Goal: Answer question/provide support

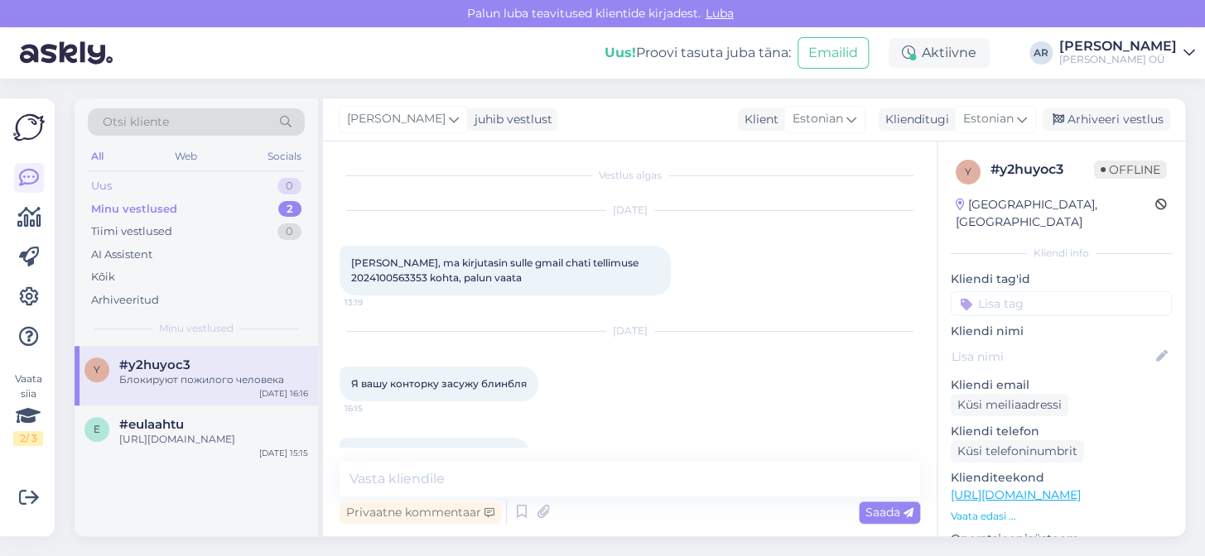
click at [209, 184] on div "Uus 0" at bounding box center [196, 186] width 217 height 23
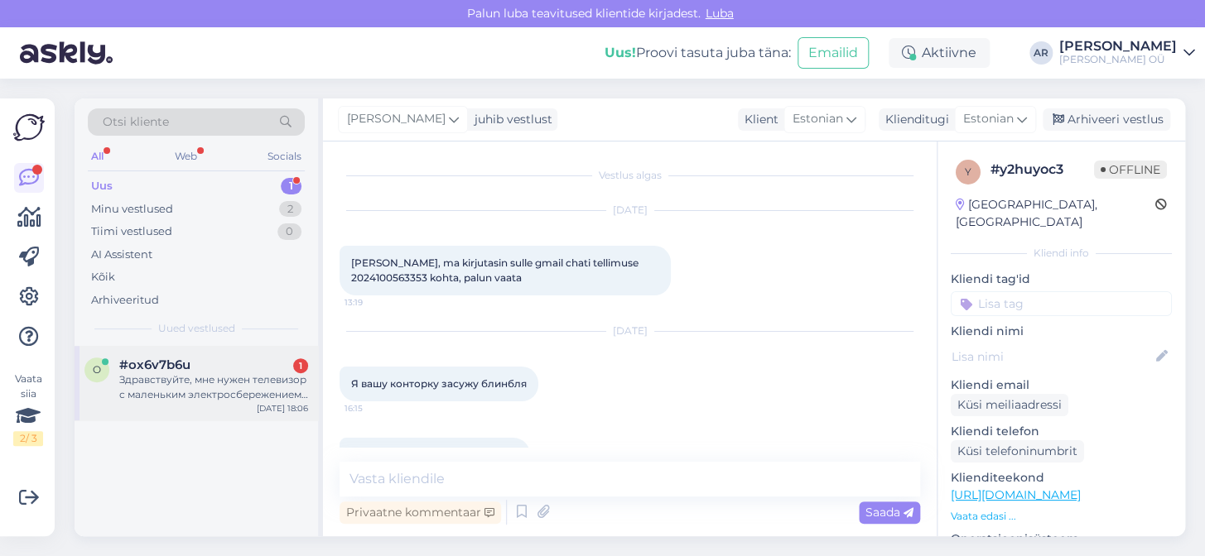
click at [227, 394] on div "Здравствуйте, мне нужен телевизор с маленьким электросбережением, посоветуйте п…" at bounding box center [213, 388] width 189 height 30
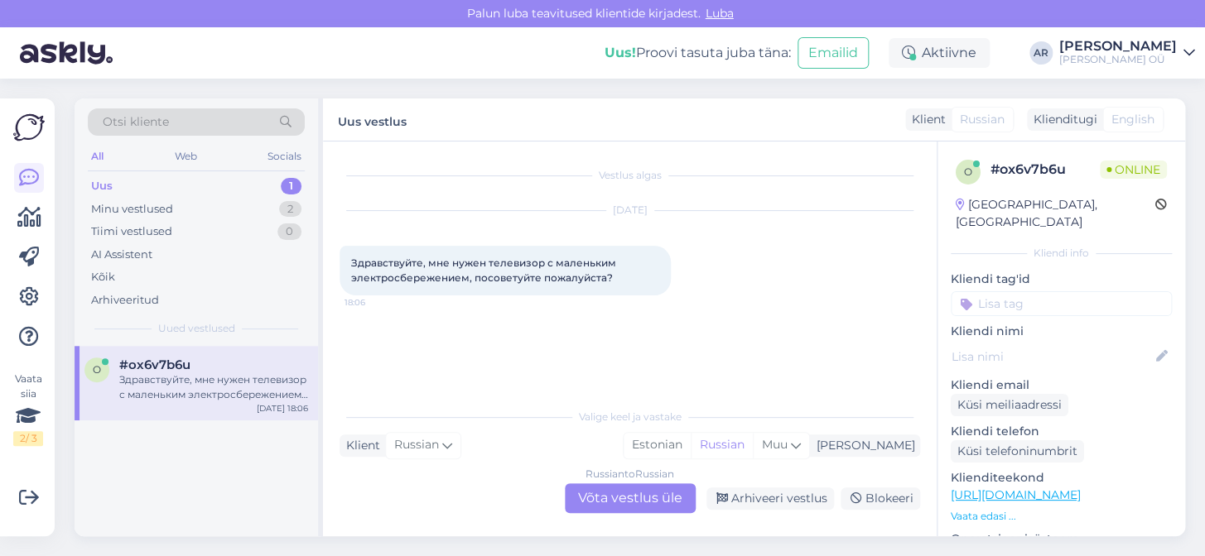
click at [638, 498] on div "Russian to Russian Võta vestlus üle" at bounding box center [630, 499] width 131 height 30
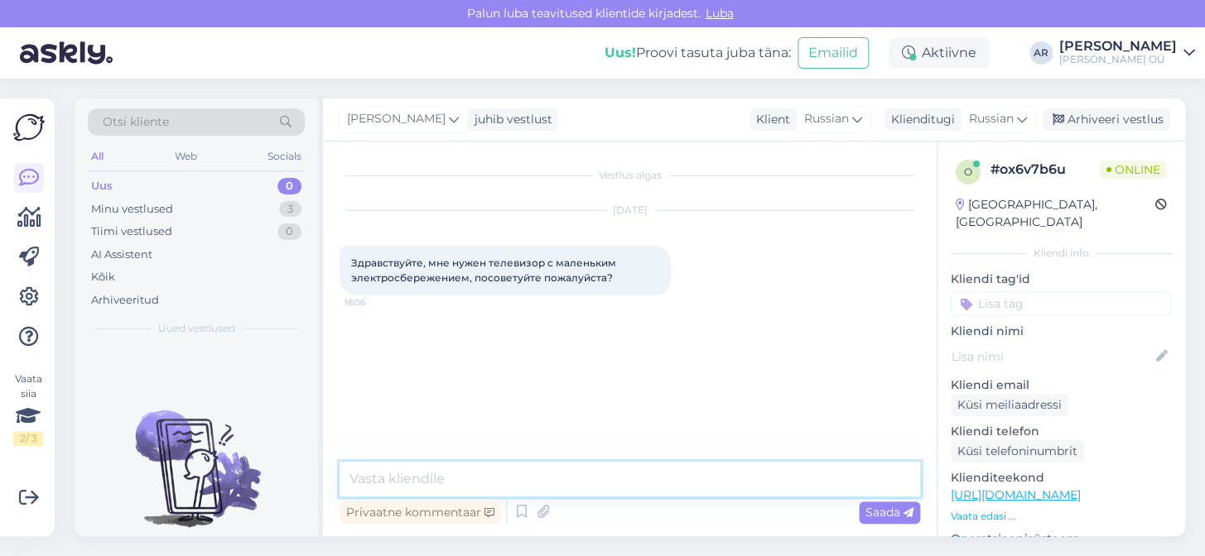
click at [638, 477] on textarea at bounding box center [629, 479] width 580 height 35
click at [638, 476] on textarea at bounding box center [629, 479] width 580 height 35
type textarea "Здравствуйте, проверяю"
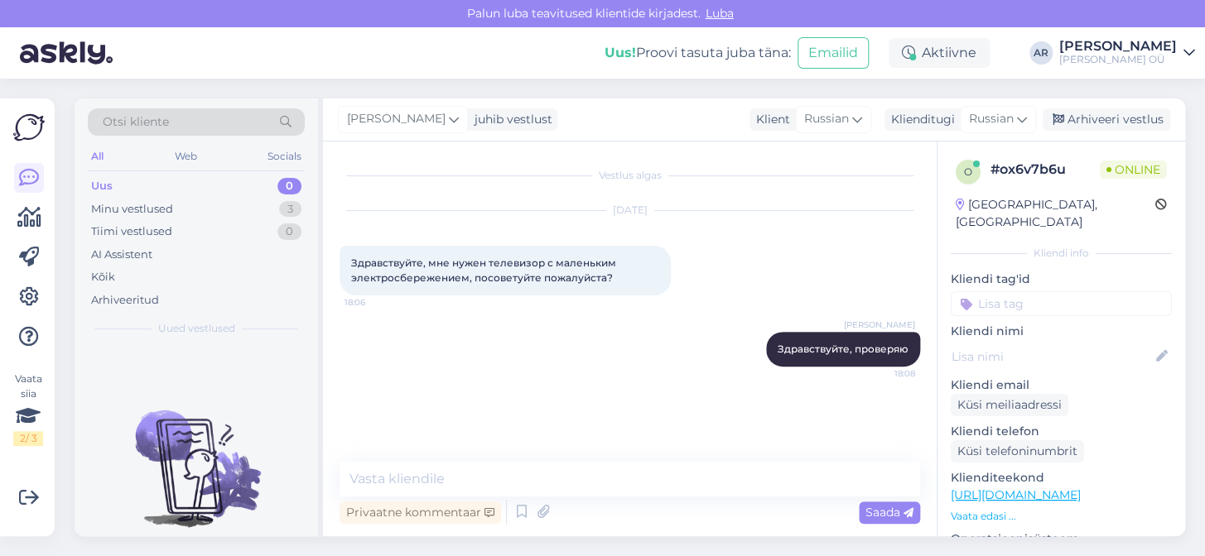
click at [975, 488] on link "[URL][DOMAIN_NAME]" at bounding box center [1016, 495] width 130 height 15
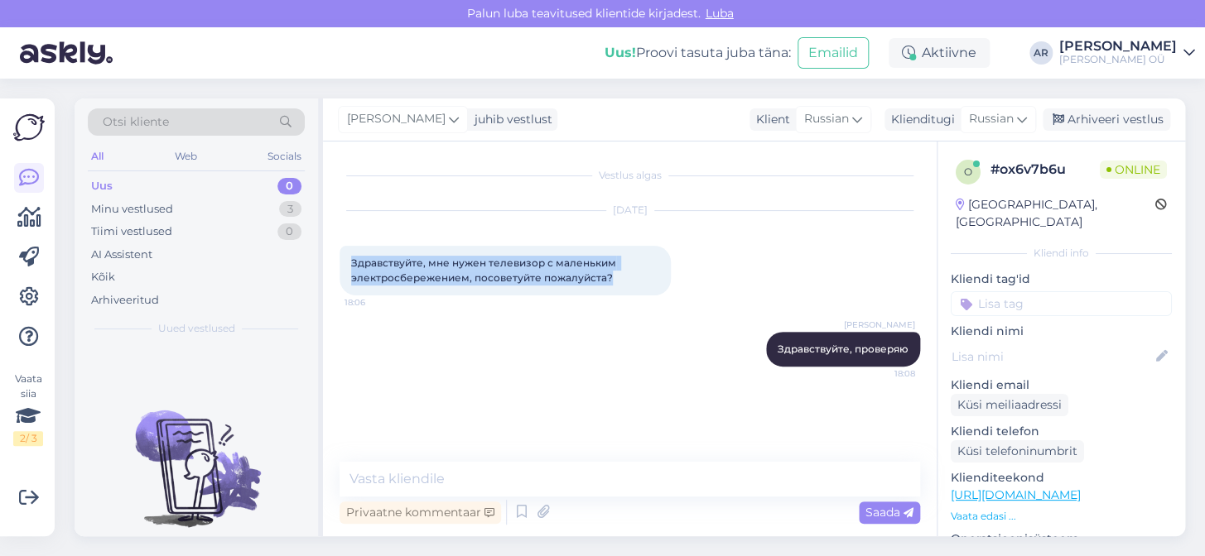
drag, startPoint x: 615, startPoint y: 289, endPoint x: 341, endPoint y: 255, distance: 276.2
click at [341, 255] on div "Здравствуйте, мне нужен телевизор с маленьким электросбережением, посоветуйте п…" at bounding box center [504, 271] width 331 height 50
copy span "Здравствуйте, мне нужен телевизор с маленьким электросбережением, посоветуйте п…"
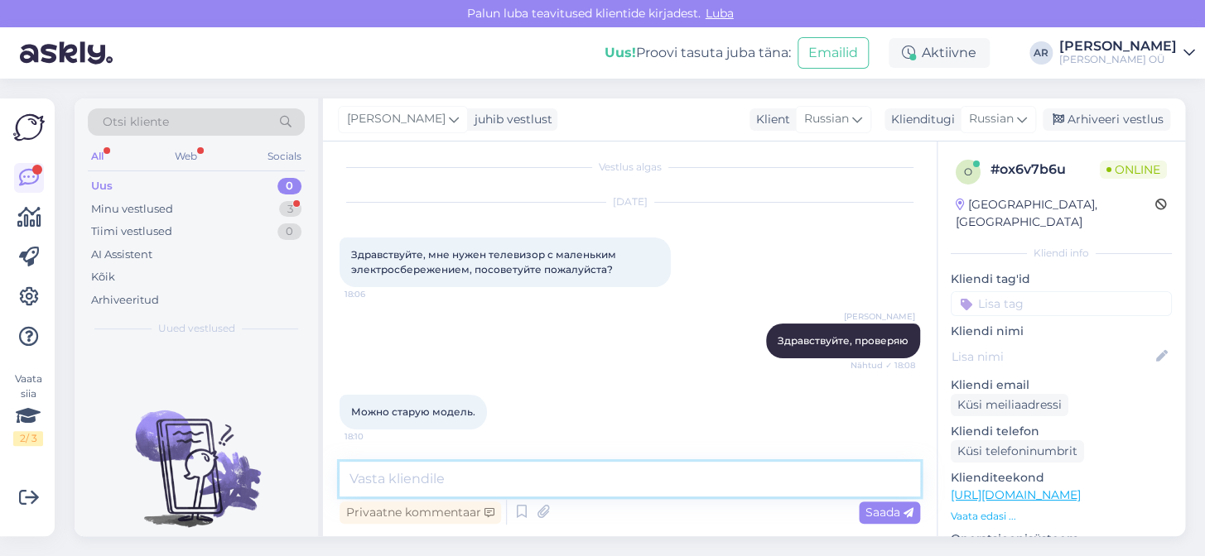
click at [561, 472] on textarea at bounding box center [629, 479] width 580 height 35
paste textarea "[URL][DOMAIN_NAME]"
type textarea "[URL][DOMAIN_NAME]"
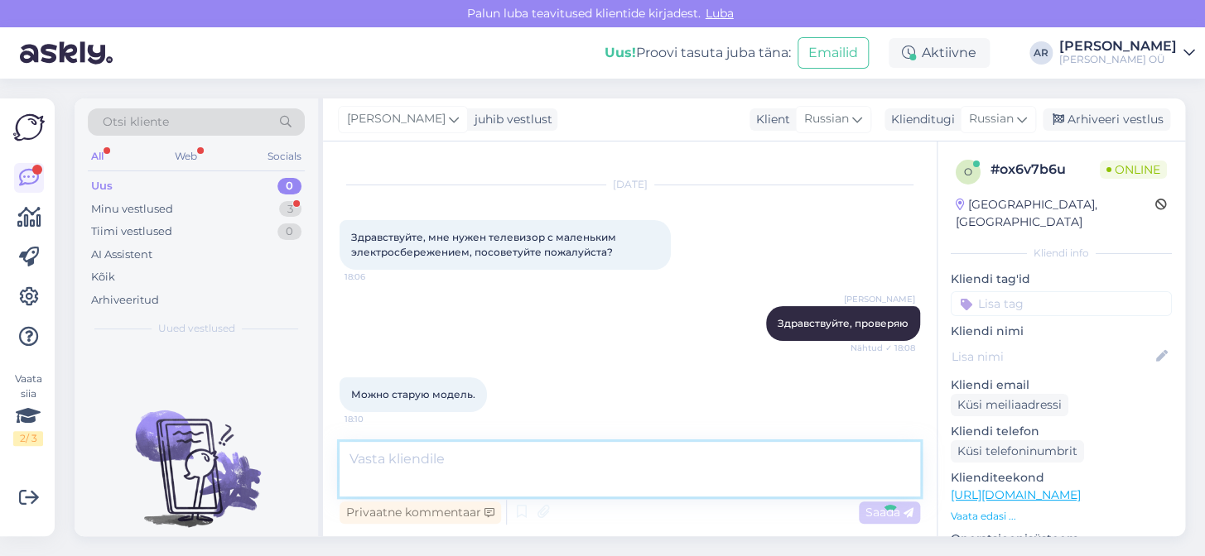
scroll to position [94, 0]
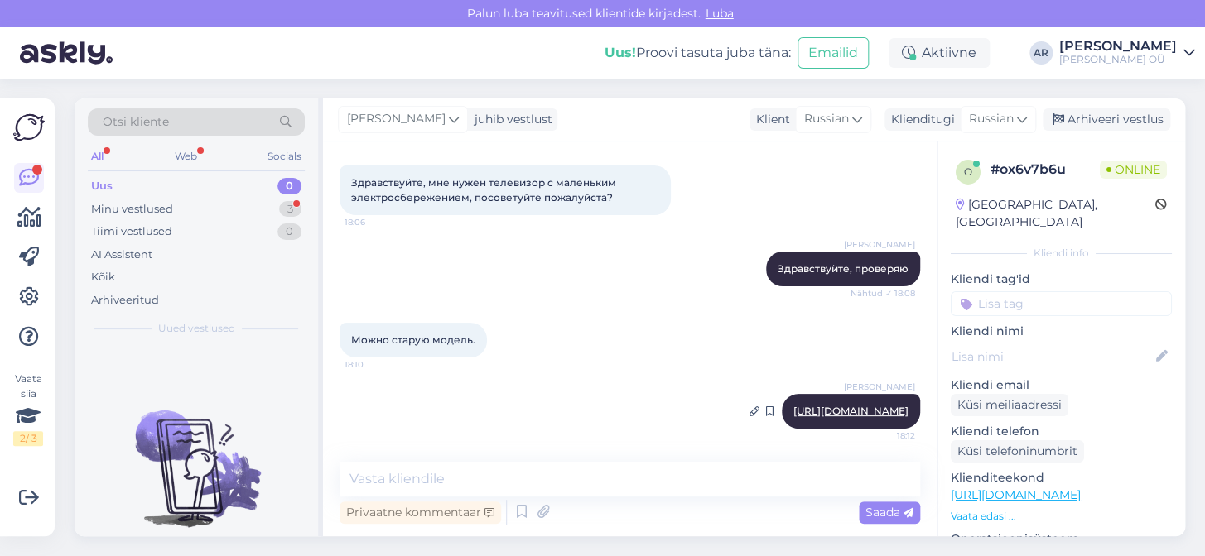
click at [816, 405] on link "[URL][DOMAIN_NAME]" at bounding box center [850, 411] width 115 height 12
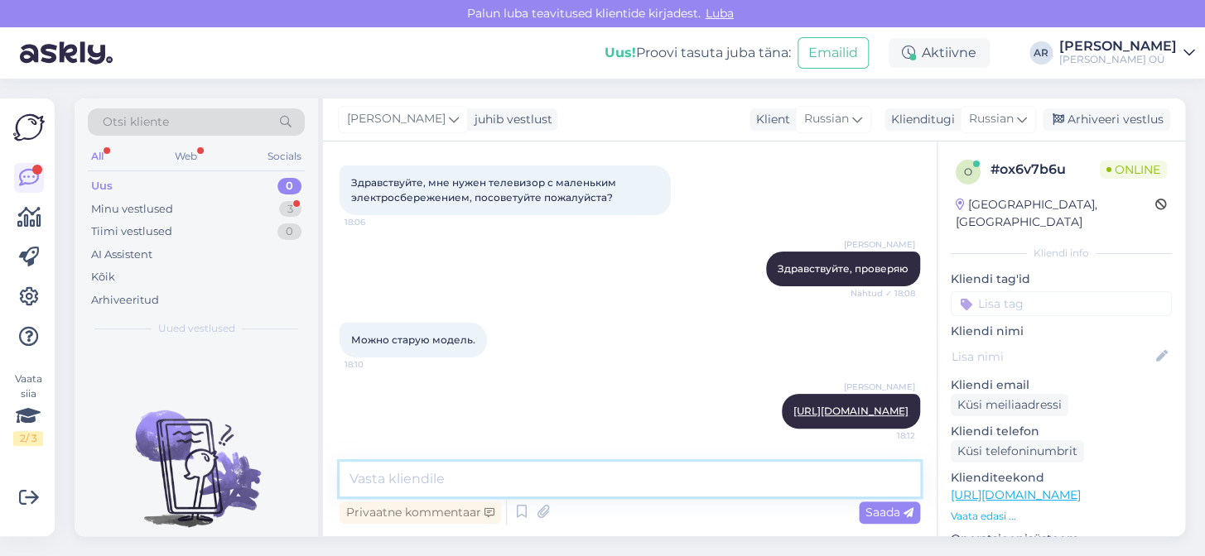
click at [575, 479] on textarea at bounding box center [629, 479] width 580 height 35
paste textarea "[PERSON_NAME] F"
type textarea "[PERSON_NAME] F"
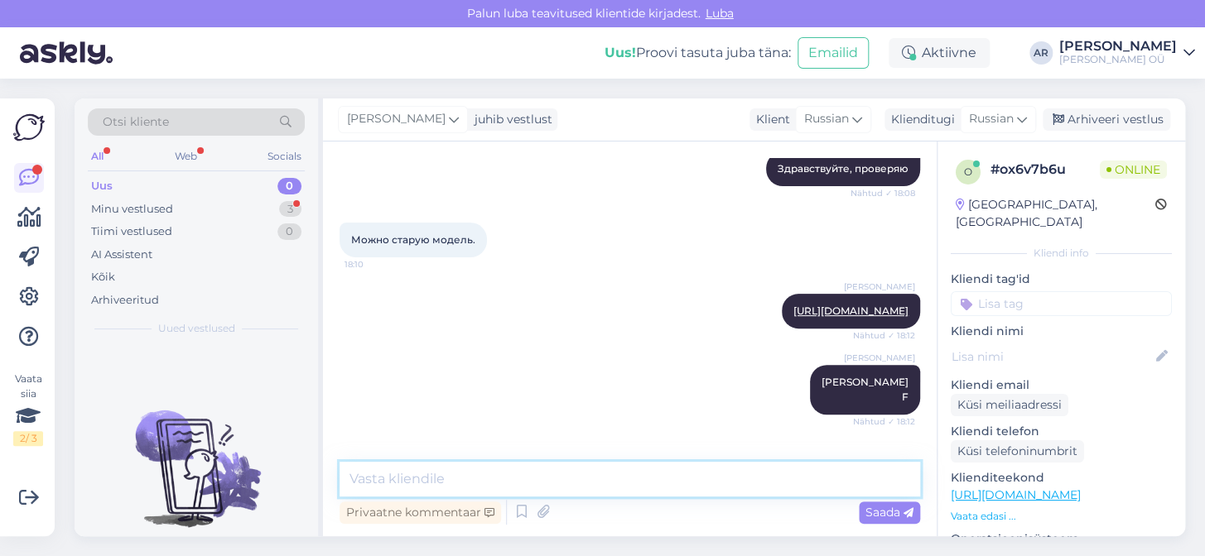
scroll to position [252, 0]
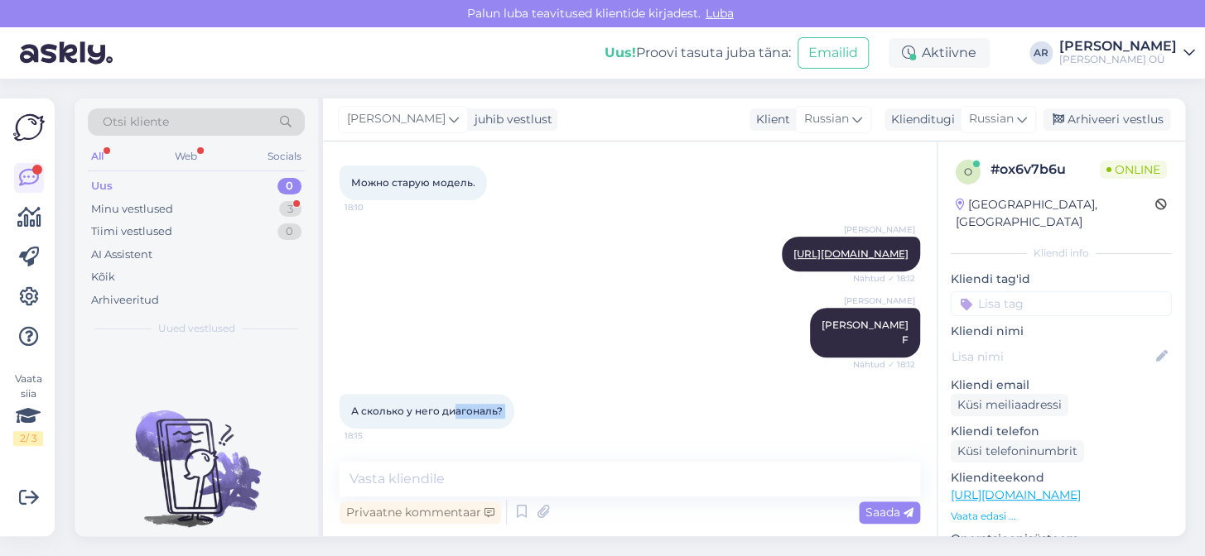
click at [456, 459] on div "Vestlus algas [DATE] Здравствуйте, мне нужен телевизор с маленьким электросбере…" at bounding box center [630, 339] width 614 height 395
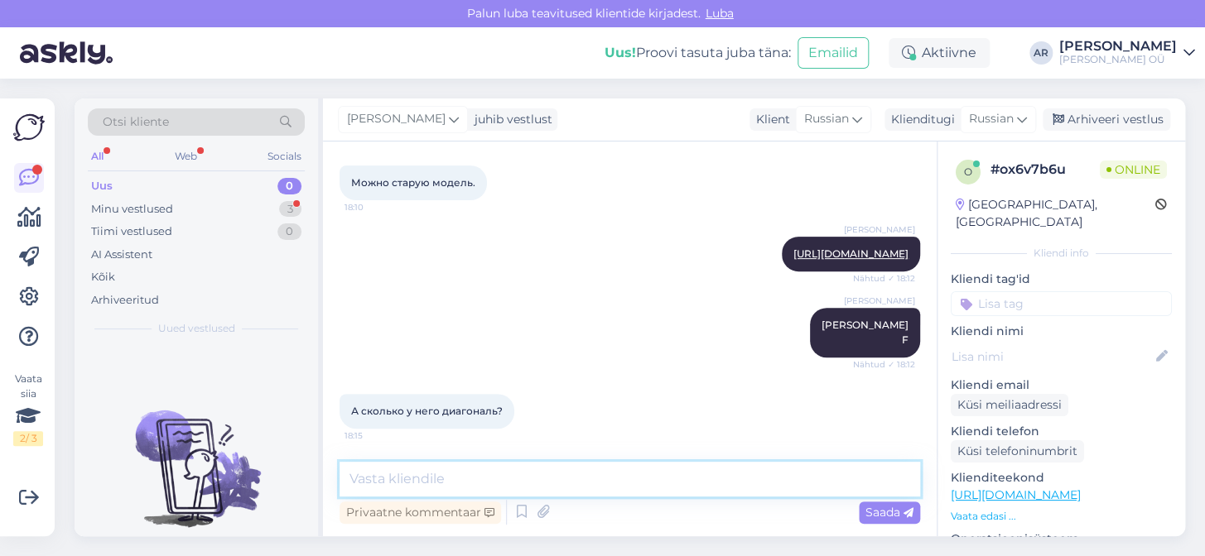
click at [456, 470] on textarea at bounding box center [629, 479] width 580 height 35
type textarea "40"
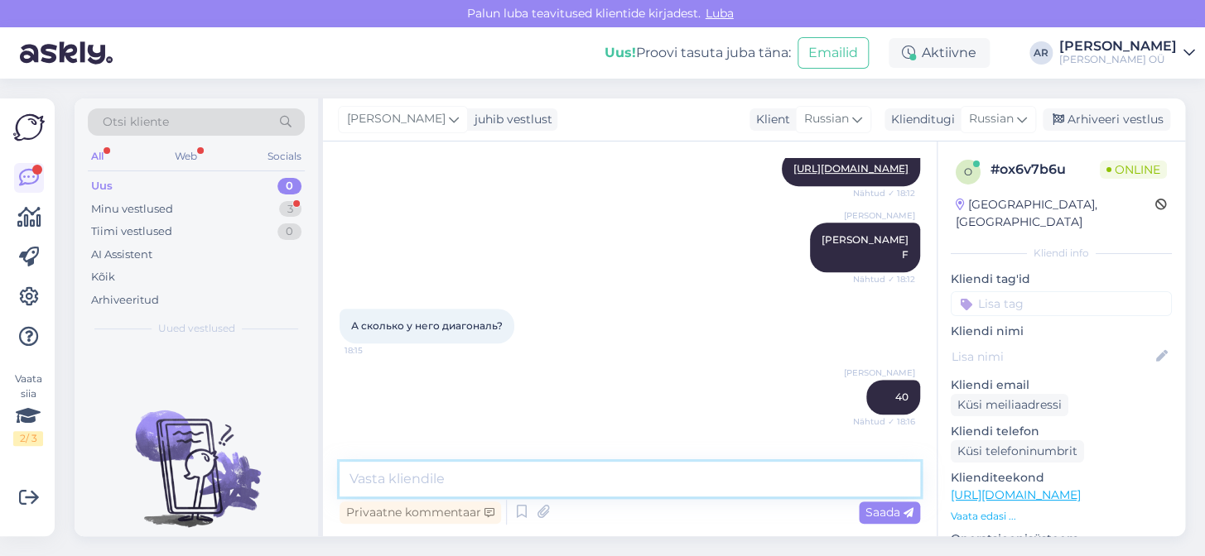
scroll to position [394, 0]
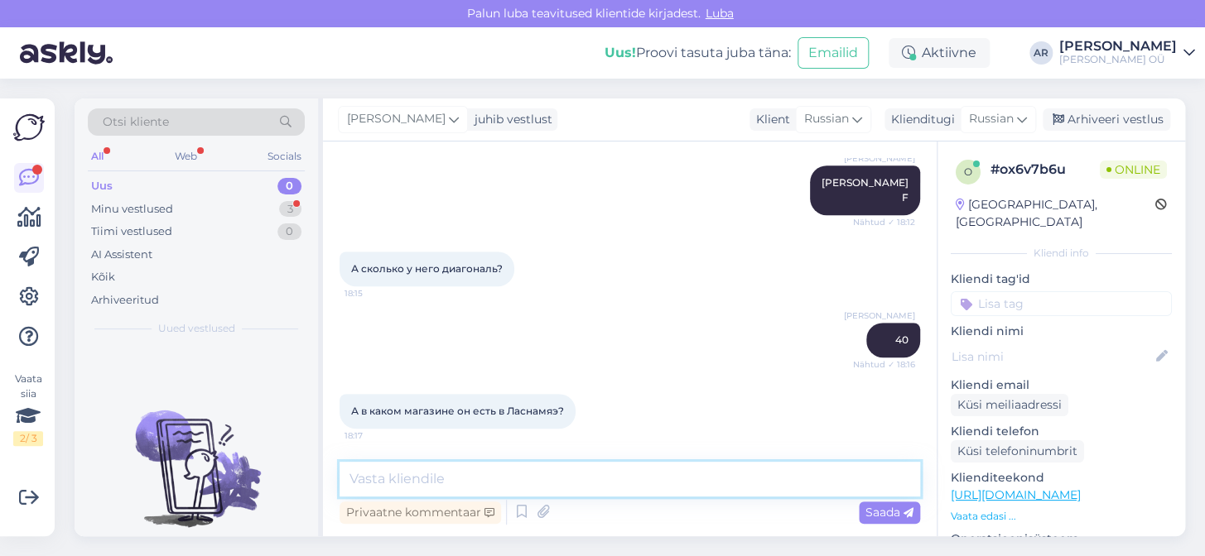
type textarea "D"
type textarea "В Ласнамяэ нет к сожалению"
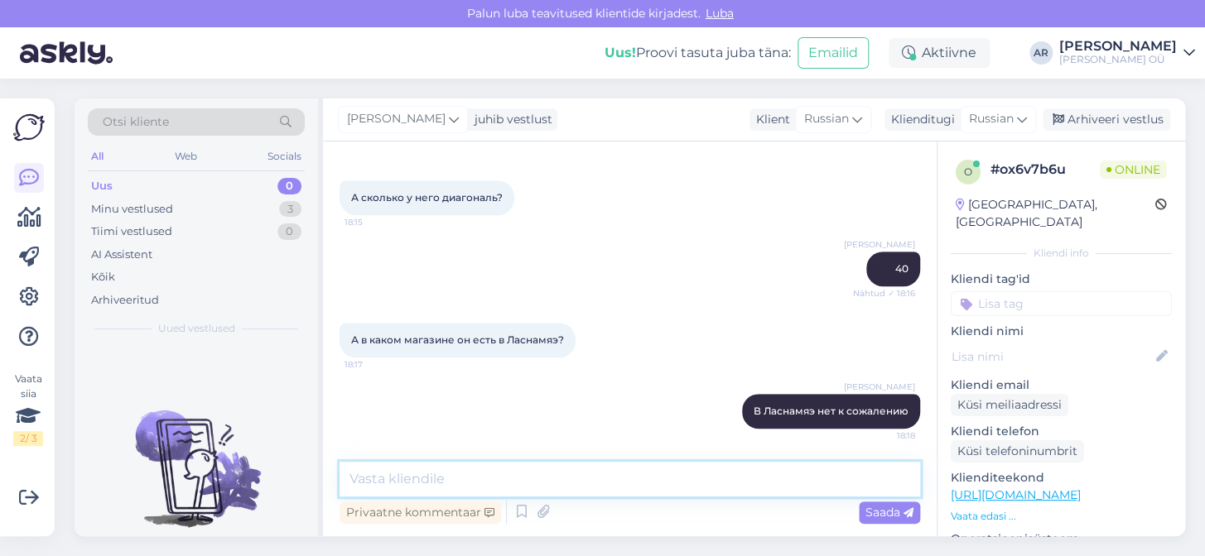
click at [665, 479] on textarea at bounding box center [629, 479] width 580 height 35
type textarea "е"
type textarea "Есть в Мустика"
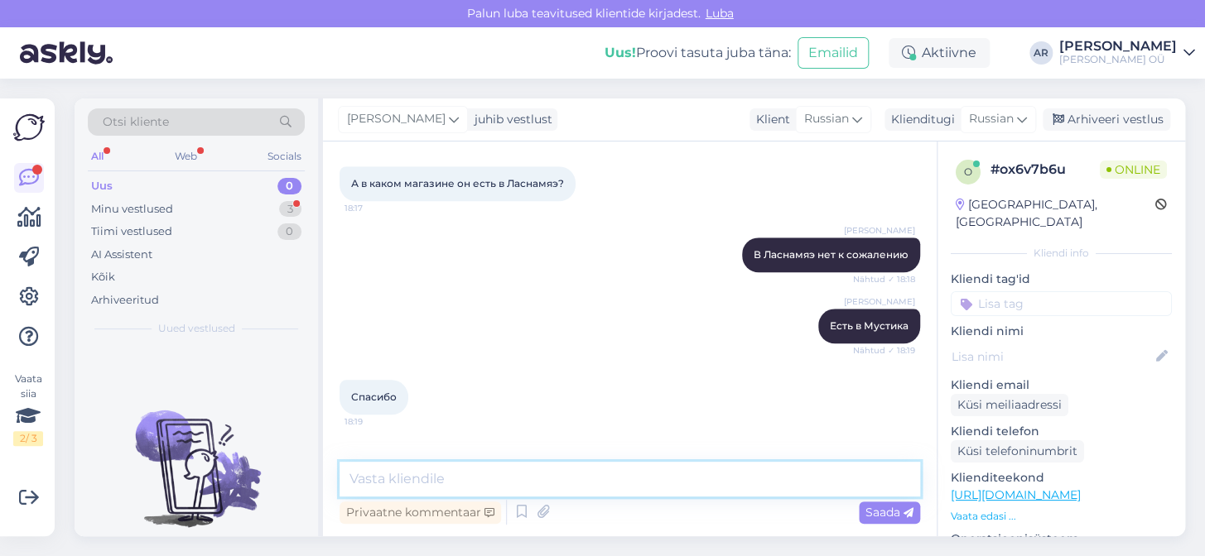
scroll to position [679, 0]
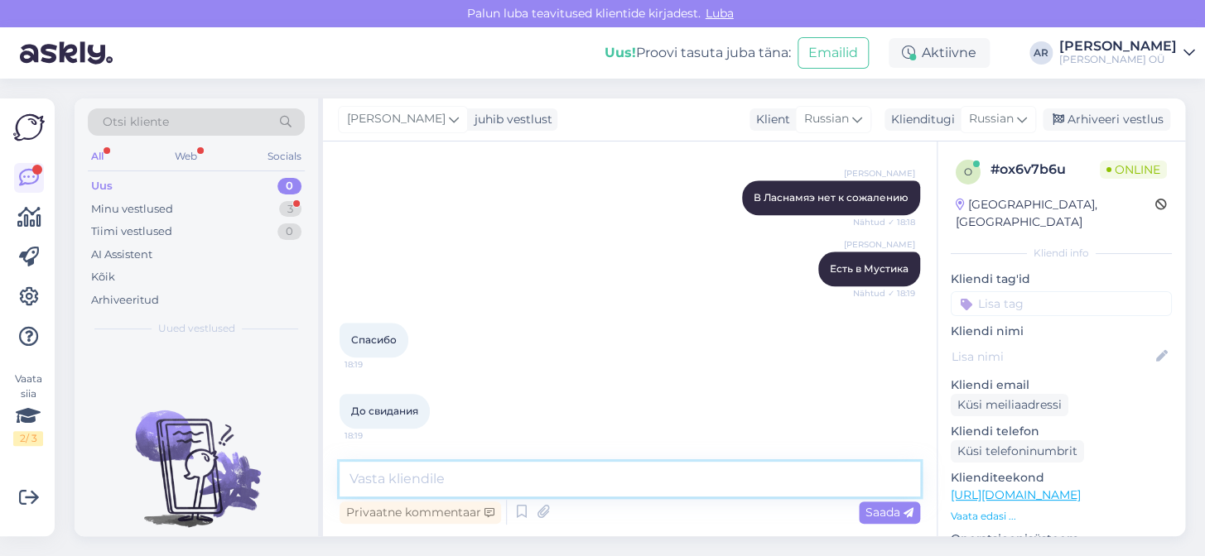
click at [666, 479] on textarea at bounding box center [629, 479] width 580 height 35
type textarea "Пожалуйста!"
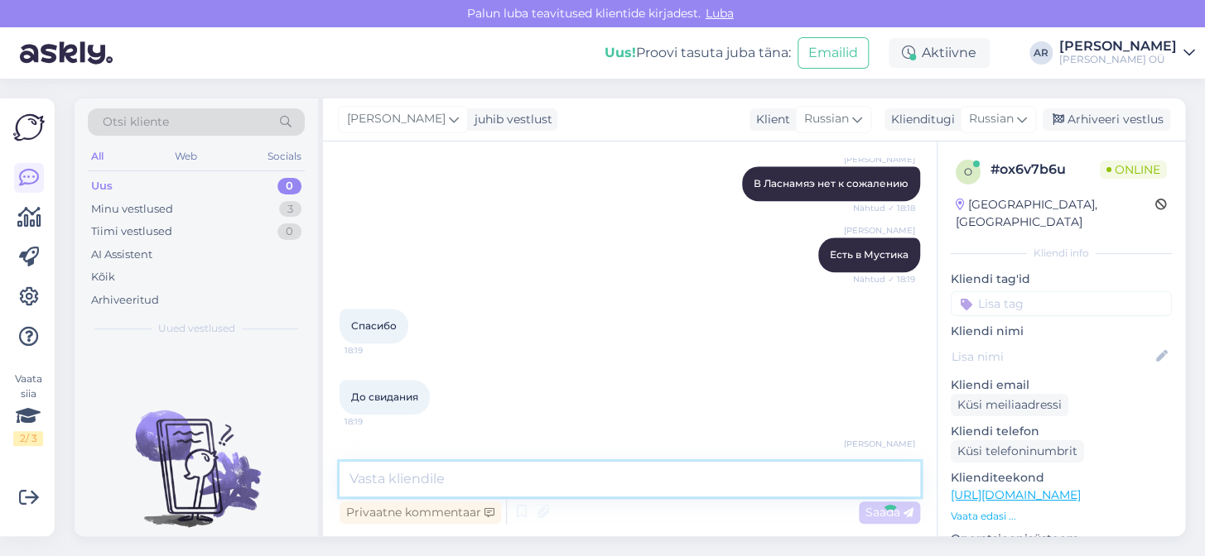
scroll to position [750, 0]
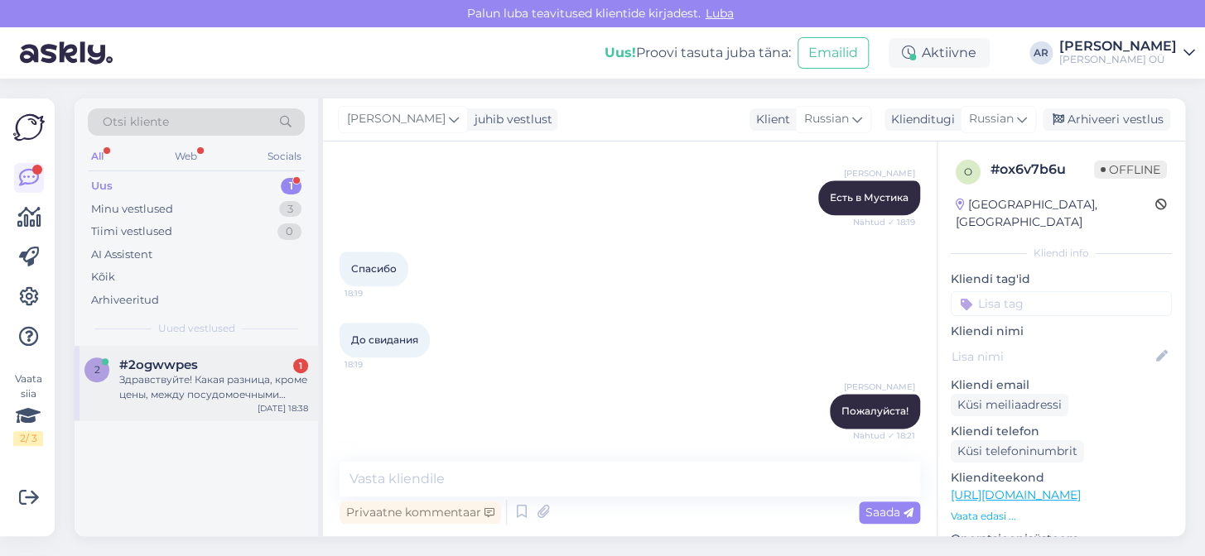
click at [238, 410] on div "2 #2ogwwpes 1 Здравствуйте! Какая разница, кроме цены, между посудомоечными маш…" at bounding box center [196, 383] width 243 height 75
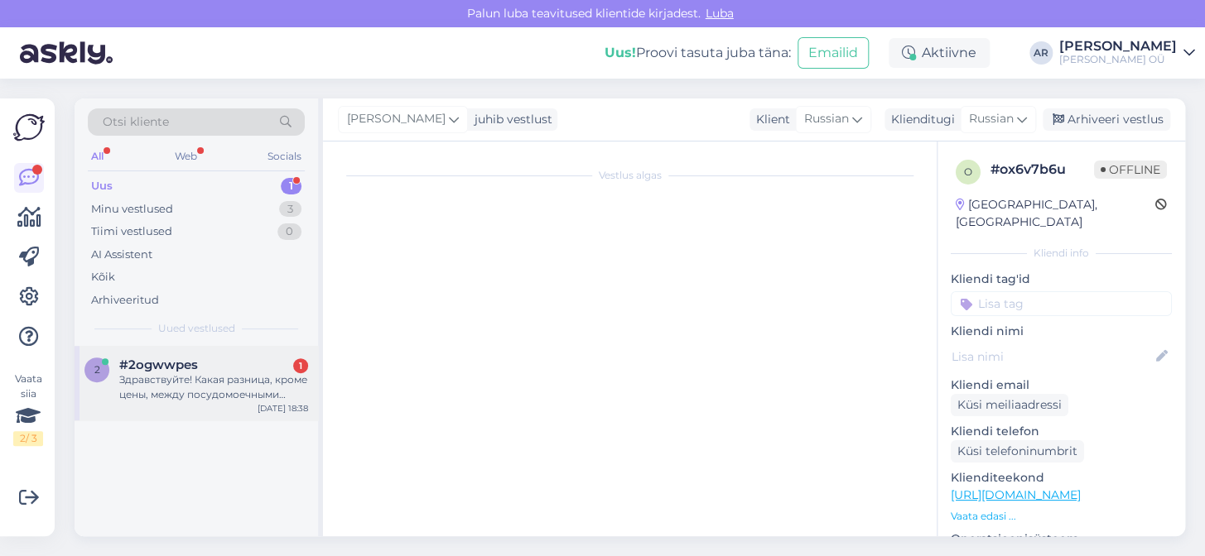
scroll to position [0, 0]
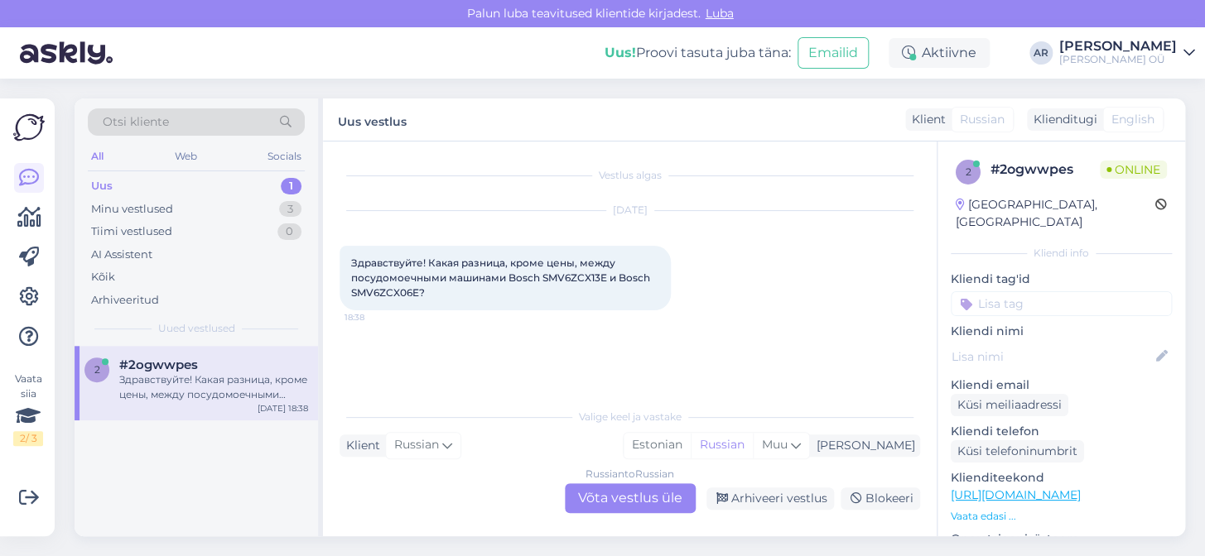
click at [580, 499] on div "Russian to Russian Võta vestlus üle" at bounding box center [630, 499] width 131 height 30
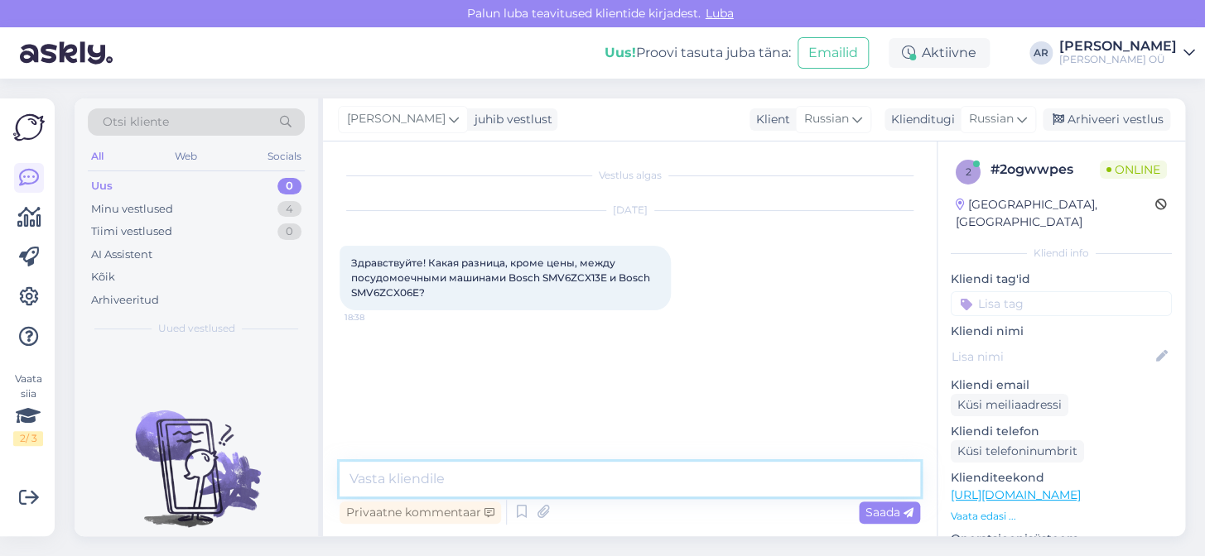
click at [580, 484] on textarea at bounding box center [629, 479] width 580 height 35
type textarea "P"
type textarea "Ü"
type textarea "Здравствуйте, проверяю"
type textarea "и"
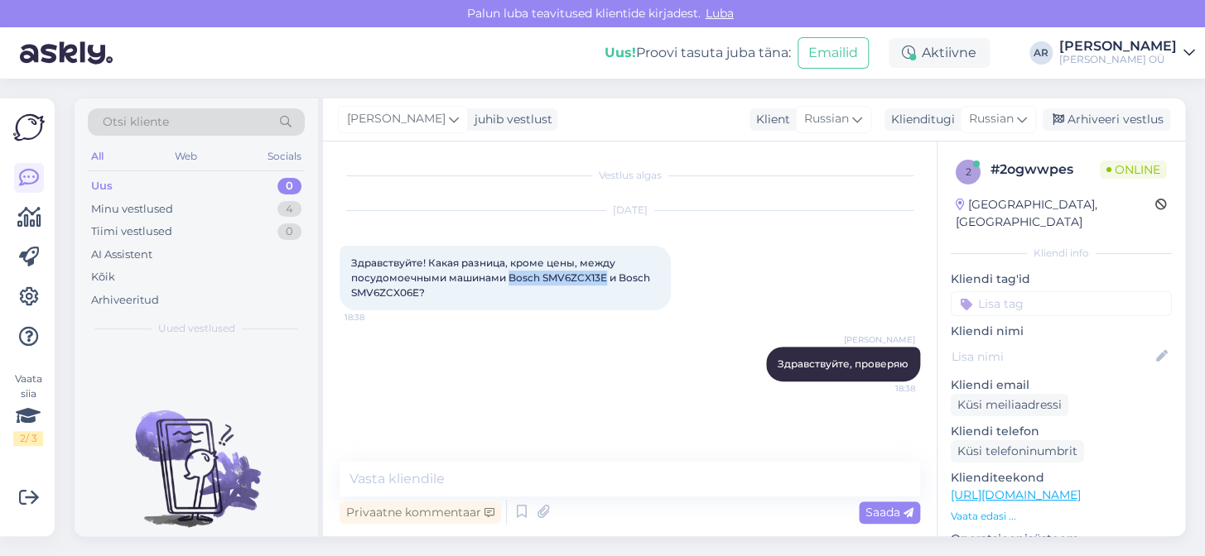
drag, startPoint x: 507, startPoint y: 273, endPoint x: 604, endPoint y: 273, distance: 97.7
click at [604, 273] on span "Здравствуйте! Какая разница, кроме цены, между посудомоечными машинами Bosch SM…" at bounding box center [501, 278] width 301 height 42
copy span "Bosch SMV6ZCX13E"
drag, startPoint x: 618, startPoint y: 277, endPoint x: 420, endPoint y: 289, distance: 198.3
click at [420, 289] on span "Здравствуйте! Какая разница, кроме цены, между посудомоечными машинами Bosch SM…" at bounding box center [501, 278] width 301 height 42
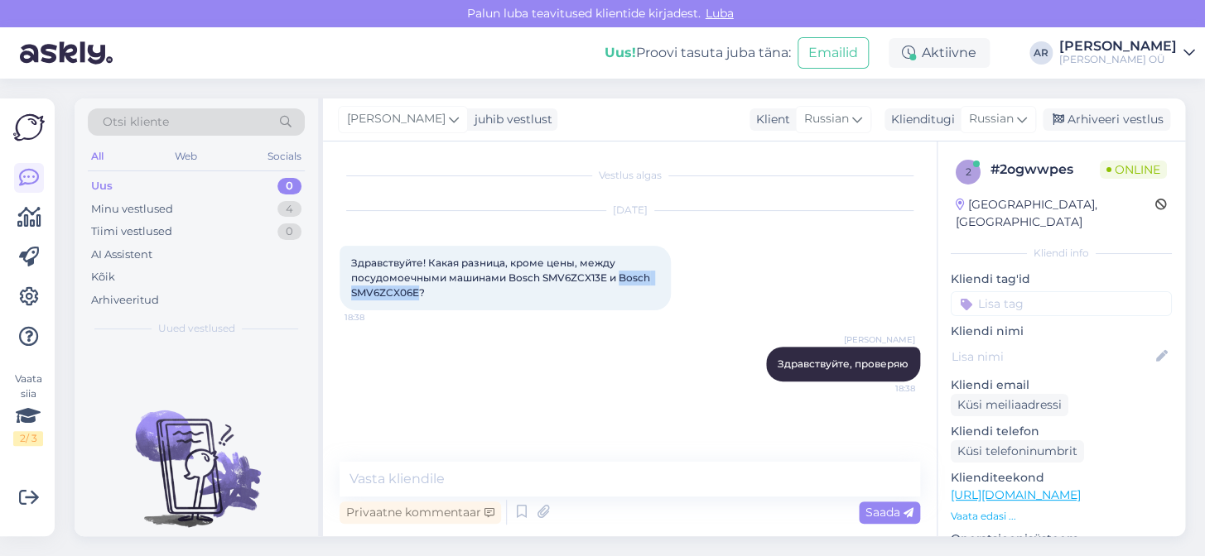
copy span "Bosch SMV6ZCX06E"
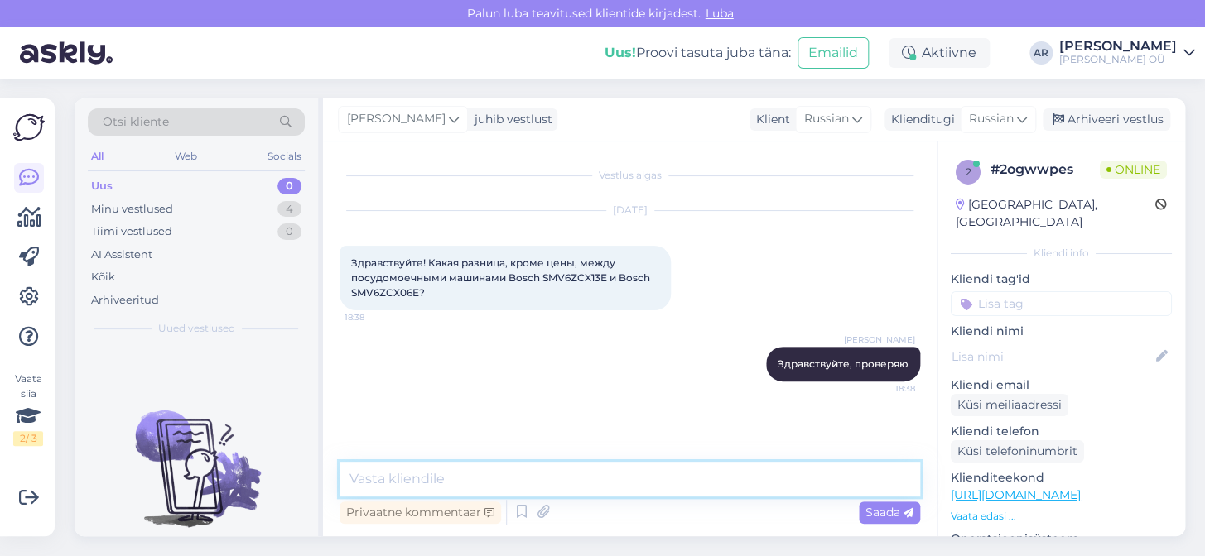
click at [563, 489] on textarea at bounding box center [629, 479] width 580 height 35
paste textarea "Bosch SMV6ZCX06E"
click at [554, 479] on textarea "Bosch SMV6ZCX06E есть проэкция времени на пол" at bounding box center [629, 479] width 580 height 35
click at [722, 481] on textarea "Bosch SMV6ZCX06E есть проекция времени на пол" at bounding box center [629, 479] width 580 height 35
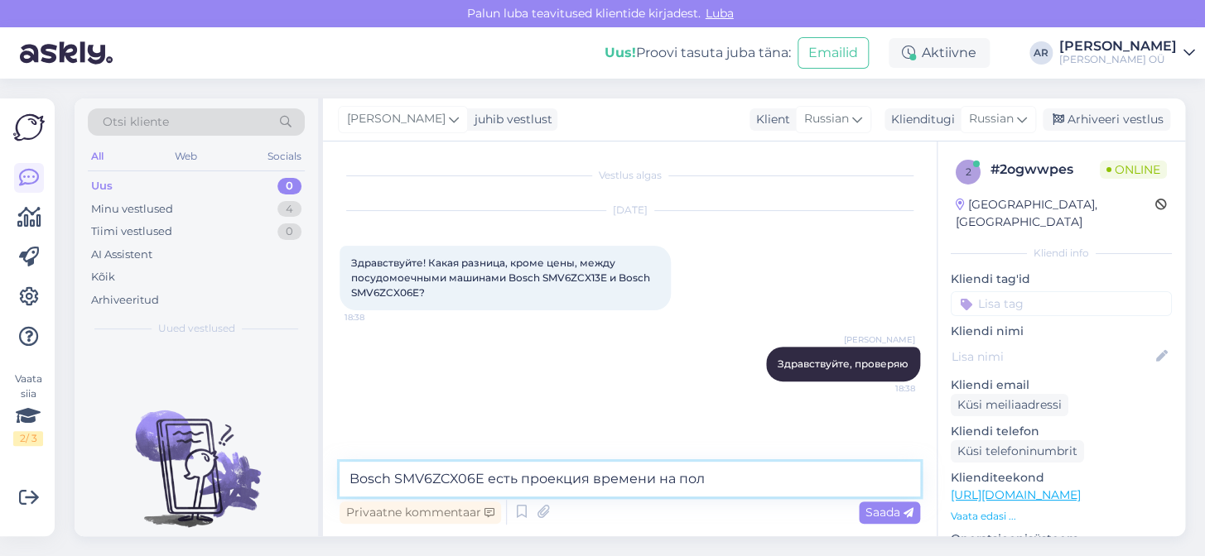
click at [722, 481] on textarea "Bosch SMV6ZCX06E есть проекция времени на пол" at bounding box center [629, 479] width 580 height 35
click at [764, 481] on textarea "Bosch SMV6ZCX06E есть проекция времени на пол" at bounding box center [629, 479] width 580 height 35
drag, startPoint x: 652, startPoint y: 496, endPoint x: 486, endPoint y: 465, distance: 168.4
click at [486, 465] on textarea "Bosch SMV6ZCX06E есть проекция времени на пол" at bounding box center [629, 479] width 580 height 35
click at [709, 468] on textarea "Bosch SMV6ZCX06E есть проекция времени на пол" at bounding box center [629, 479] width 580 height 35
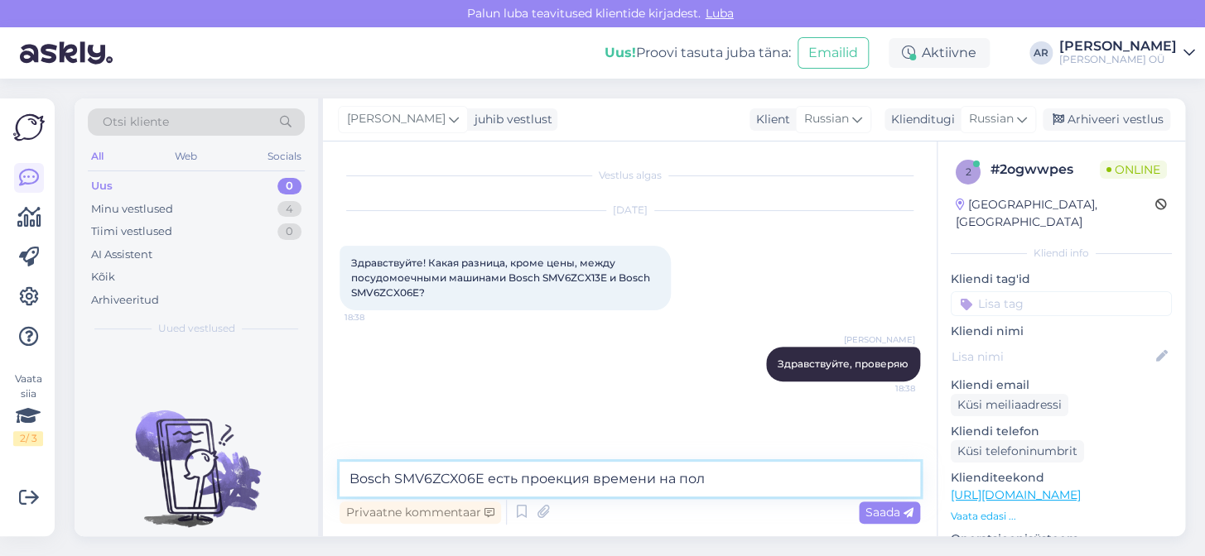
click at [709, 468] on textarea "Bosch SMV6ZCX06E есть проекция времени на пол" at bounding box center [629, 479] width 580 height 35
click at [706, 479] on textarea "Bosch SMV6ZCX06E есть проекция времени на пол" at bounding box center [629, 479] width 580 height 35
drag, startPoint x: 706, startPoint y: 480, endPoint x: 519, endPoint y: 479, distance: 187.1
click at [519, 479] on textarea "Bosch SMV6ZCX06E есть проекция времени на пол" at bounding box center [629, 479] width 580 height 35
paste textarea "световой индикатор, проецируемый изнизу двери посудомоечной машины"
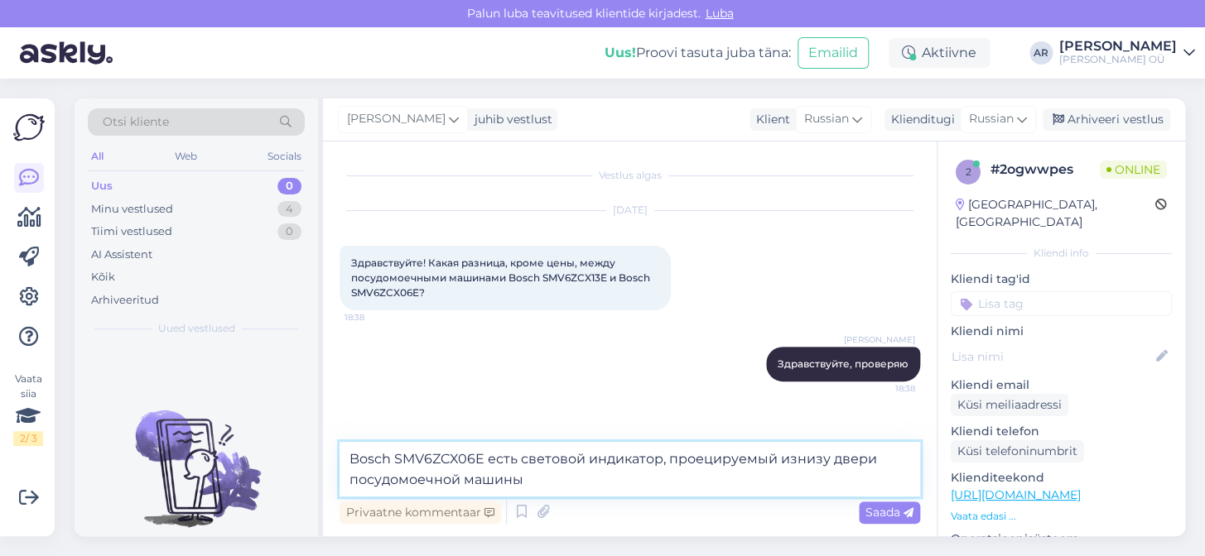
drag, startPoint x: 826, startPoint y: 464, endPoint x: 789, endPoint y: 467, distance: 36.6
click at [789, 467] on textarea "Bosch SMV6ZCX06E есть световой индикатор, проецируемый изнизу двери посудомоечн…" at bounding box center [629, 469] width 580 height 55
click at [781, 460] on textarea "Bosch SMV6ZCX06E есть световой индикатор, проецируемый изнизу двери посудомоечн…" at bounding box center [629, 469] width 580 height 55
type textarea "Bosch SMV6ZCX06E есть световой индикатор, проецируемый на пол изнизу двери посу…"
click at [763, 478] on textarea "Bosch SMV6ZCX06E есть световой индикатор, проецируемый на пол изнизу двери посу…" at bounding box center [629, 469] width 580 height 55
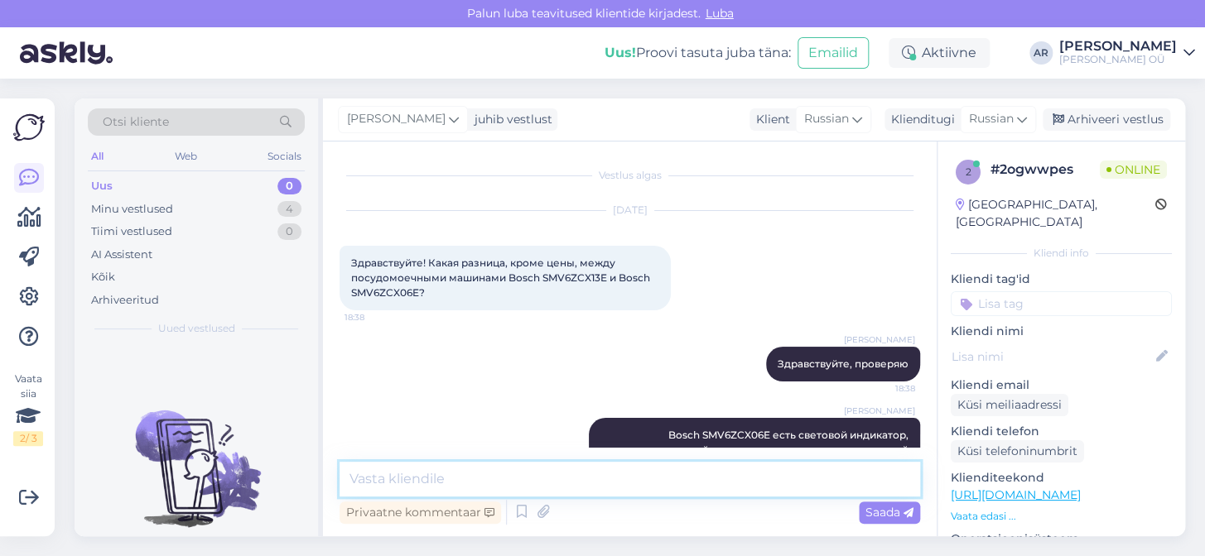
scroll to position [53, 0]
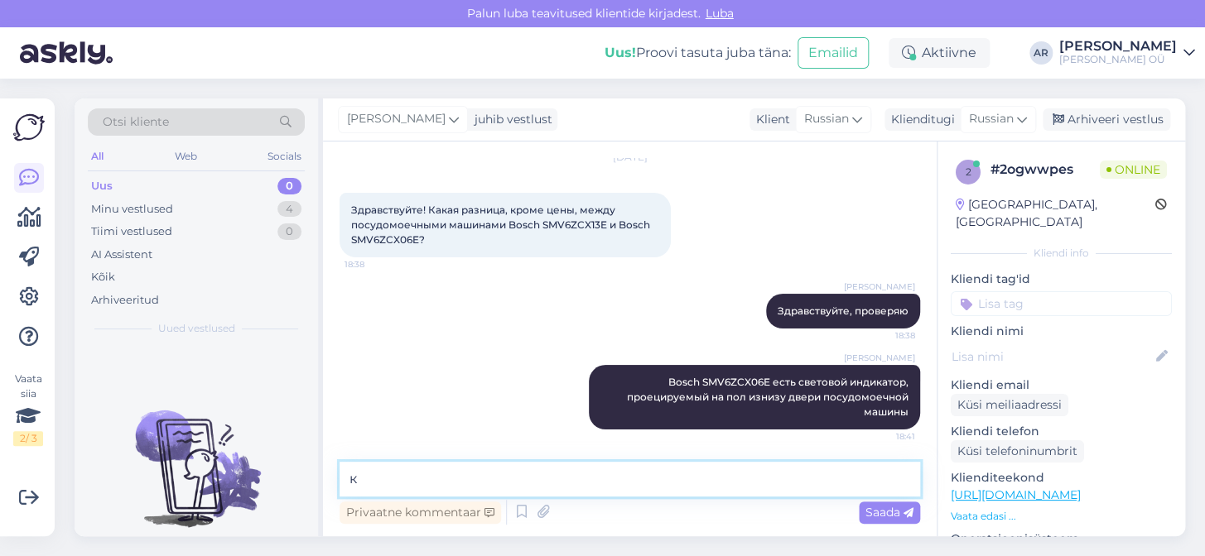
type textarea "к"
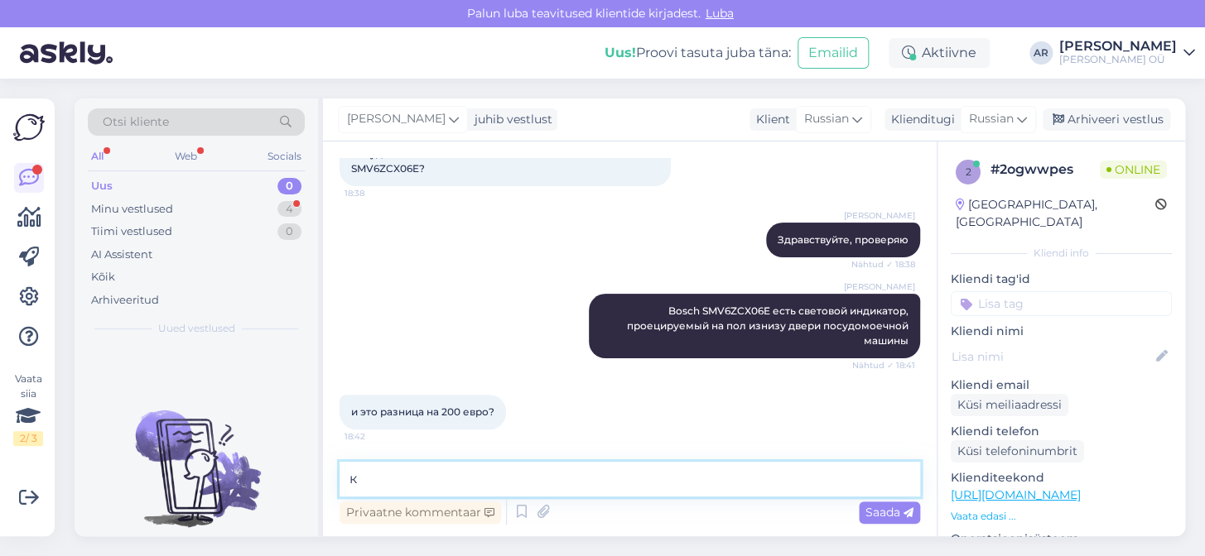
click at [558, 469] on textarea "к" at bounding box center [629, 479] width 580 height 35
type textarea "и"
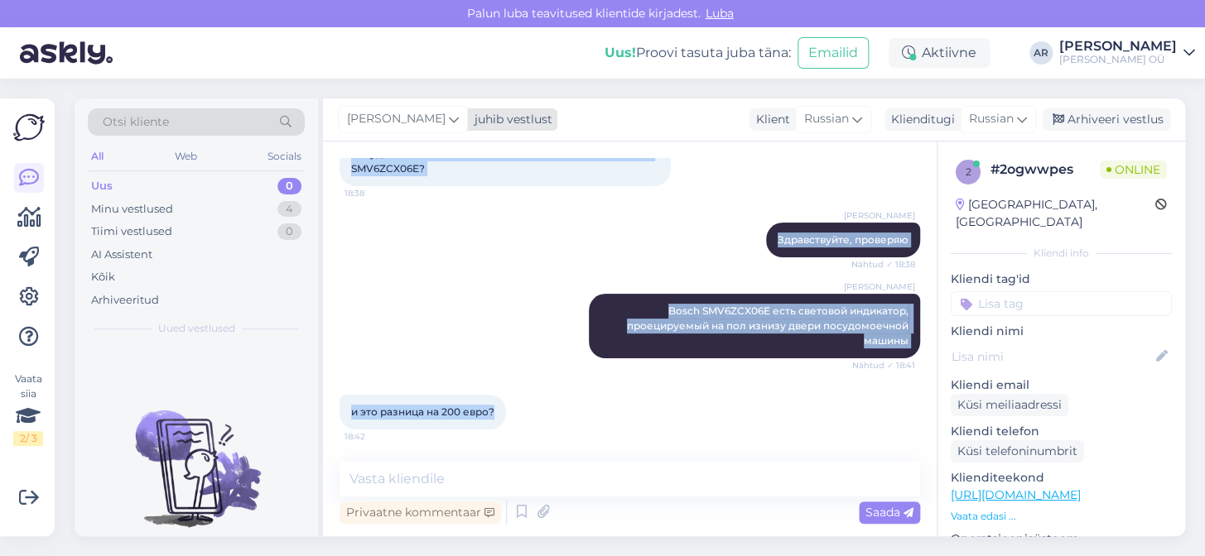
scroll to position [0, 0]
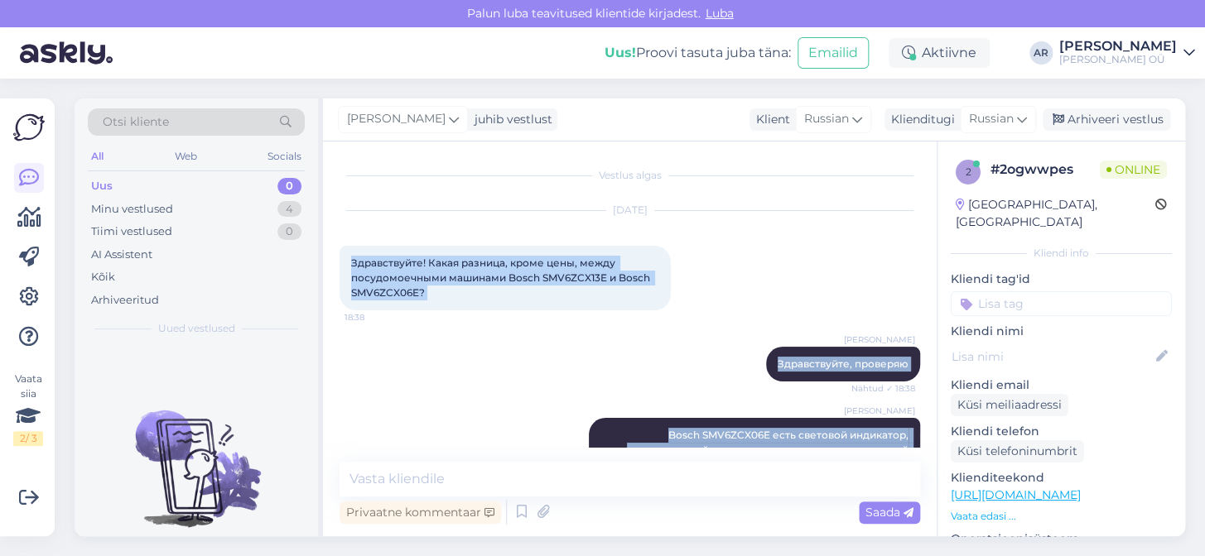
drag, startPoint x: 492, startPoint y: 410, endPoint x: 349, endPoint y: 251, distance: 214.0
click at [349, 251] on div "Vestlus algas [DATE] Здравствуйте! Какая разница, кроме цены, между посудомоечн…" at bounding box center [636, 302] width 595 height 289
copy div "Здравствуйте! Какая разница, кроме цены, между посудомоечными машинами Bosch SM…"
click at [541, 332] on div "[PERSON_NAME] Здравствуйте, проверяю Nähtud ✓ 18:38" at bounding box center [629, 364] width 580 height 71
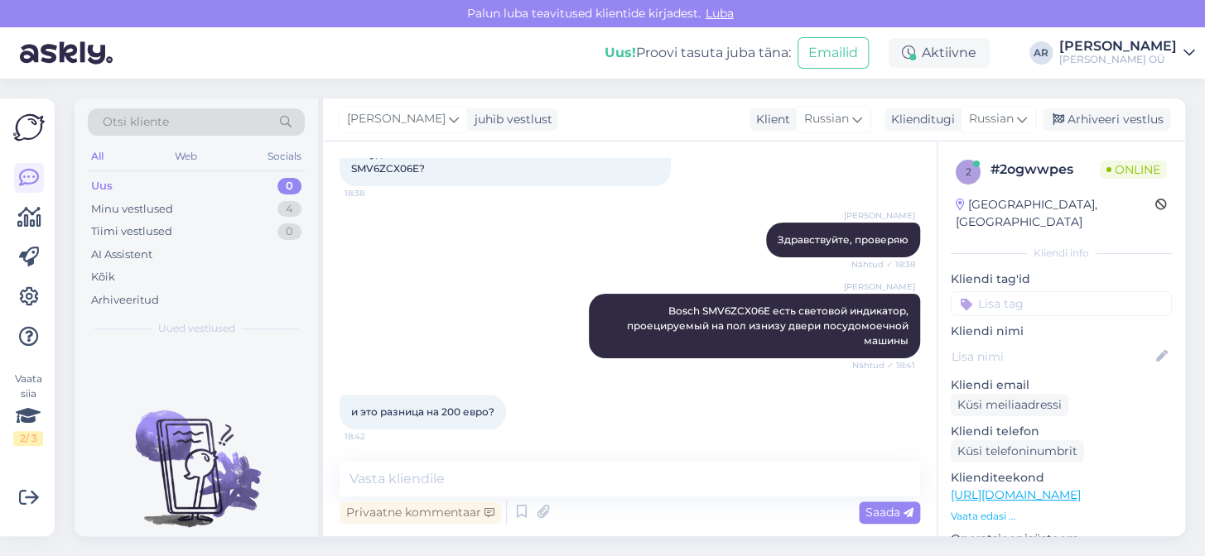
scroll to position [124, 0]
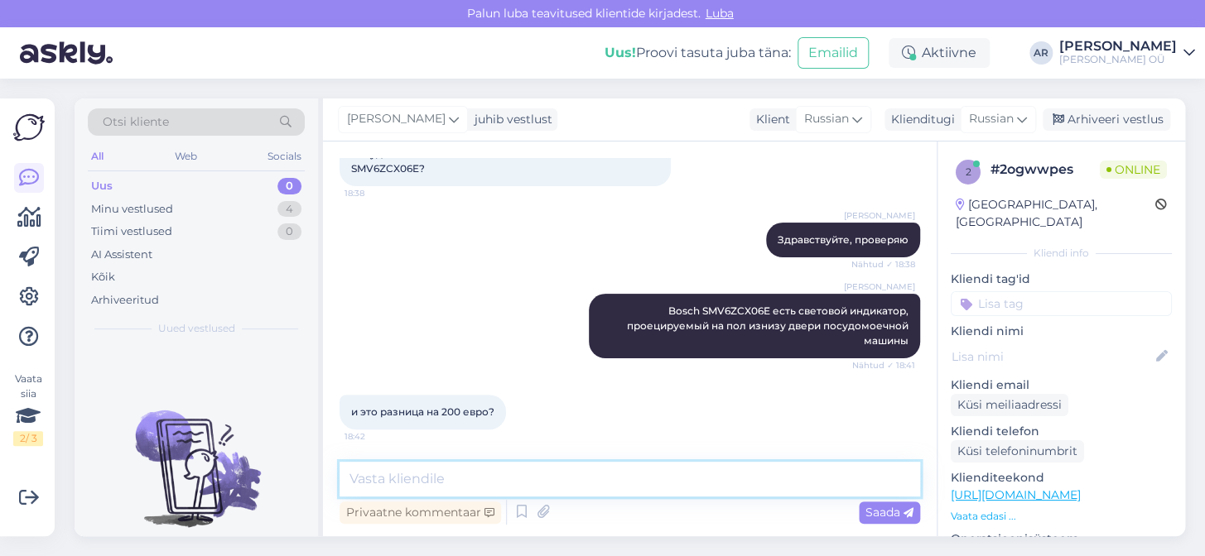
click at [522, 489] on textarea at bounding box center [629, 479] width 580 height 35
type textarea "да разница в этом"
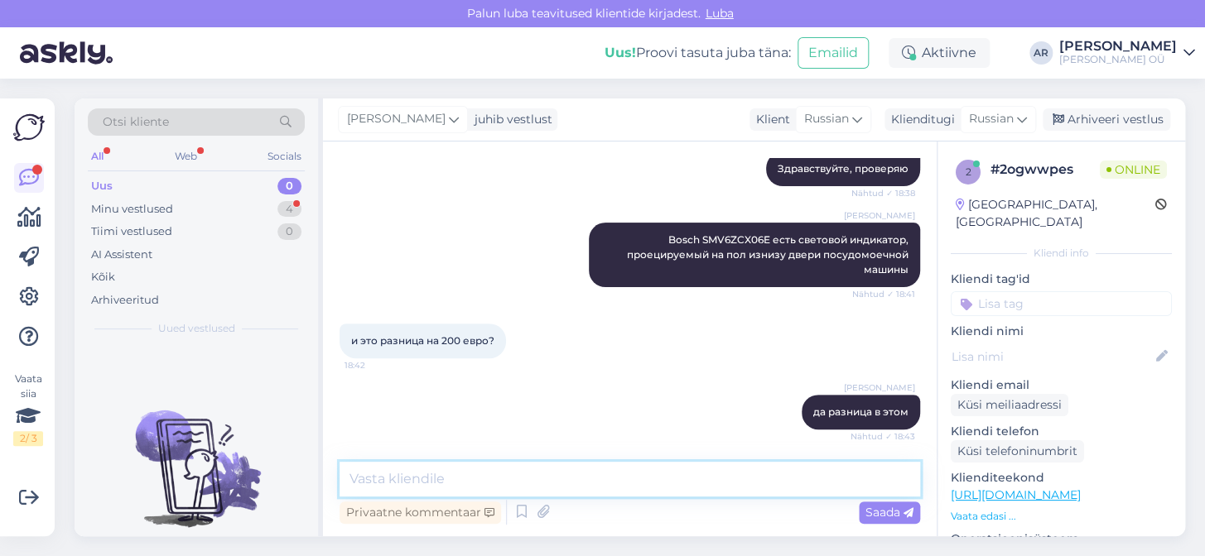
scroll to position [282, 0]
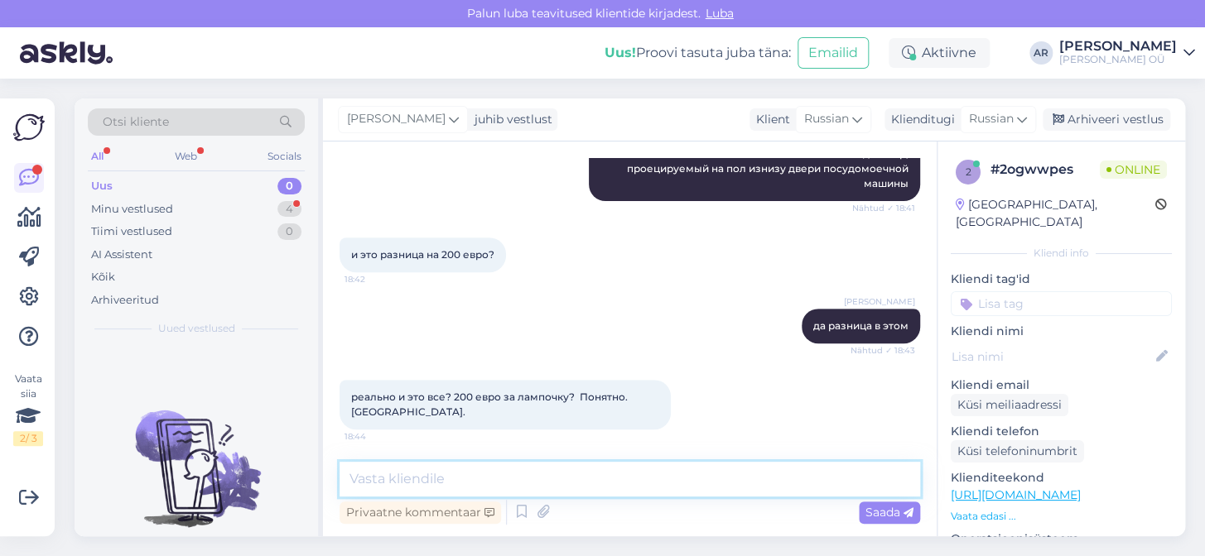
click at [532, 480] on textarea at bounding box center [629, 479] width 580 height 35
type textarea "Пожалуйста1"
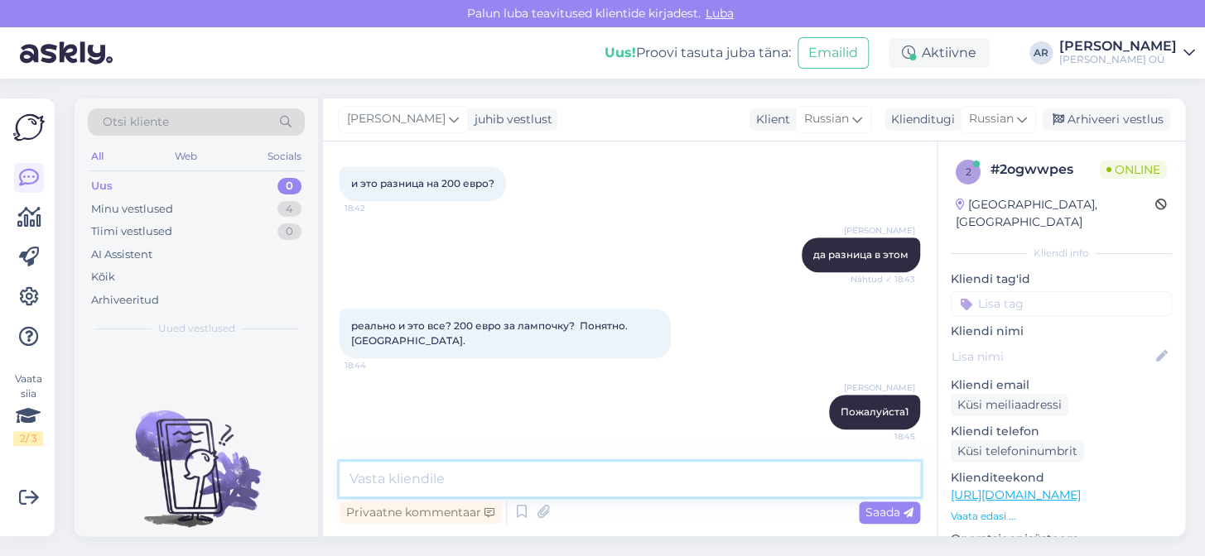
type textarea "!"
